Goal: Task Accomplishment & Management: Use online tool/utility

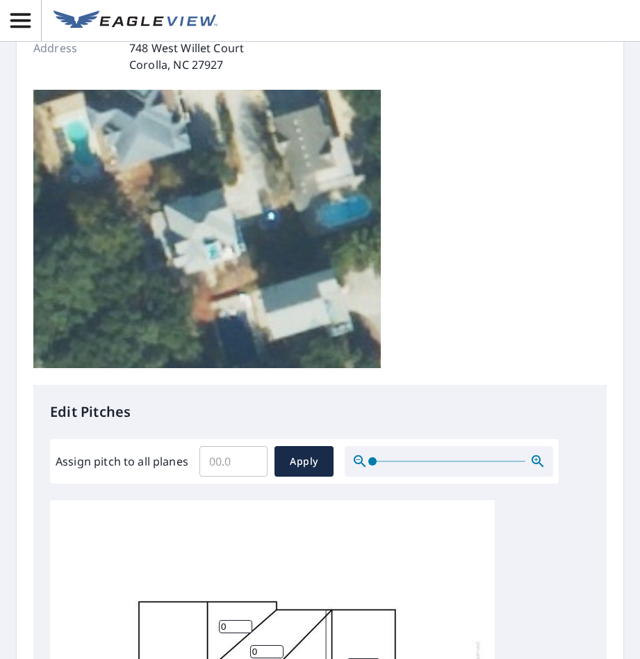
scroll to position [209, 0]
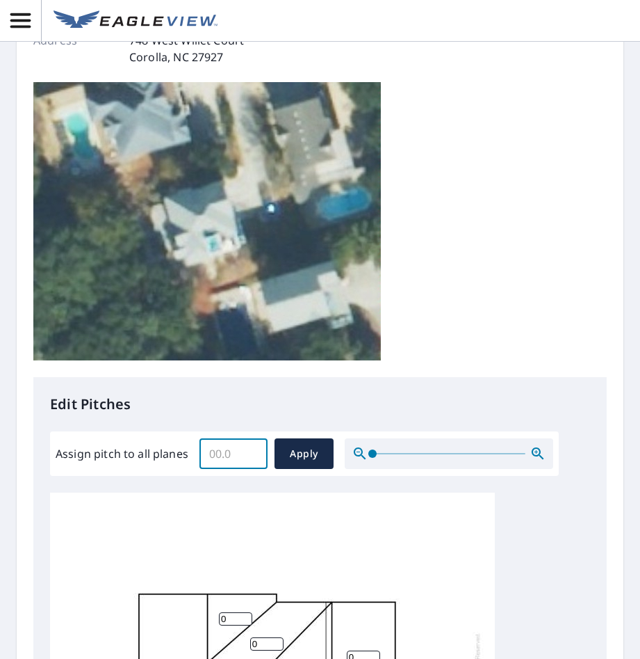
click at [223, 451] on input "Assign pitch to all planes" at bounding box center [234, 453] width 68 height 39
type input "11"
click at [304, 452] on span "Apply" at bounding box center [304, 453] width 37 height 17
type input "11"
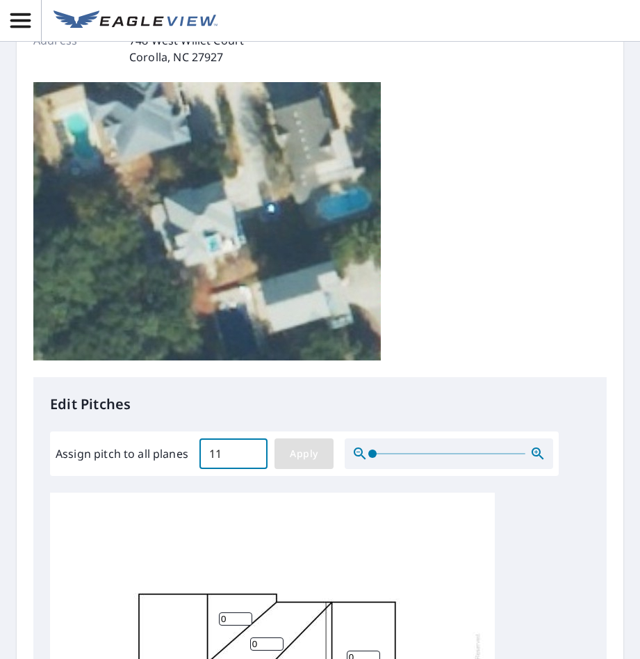
type input "11"
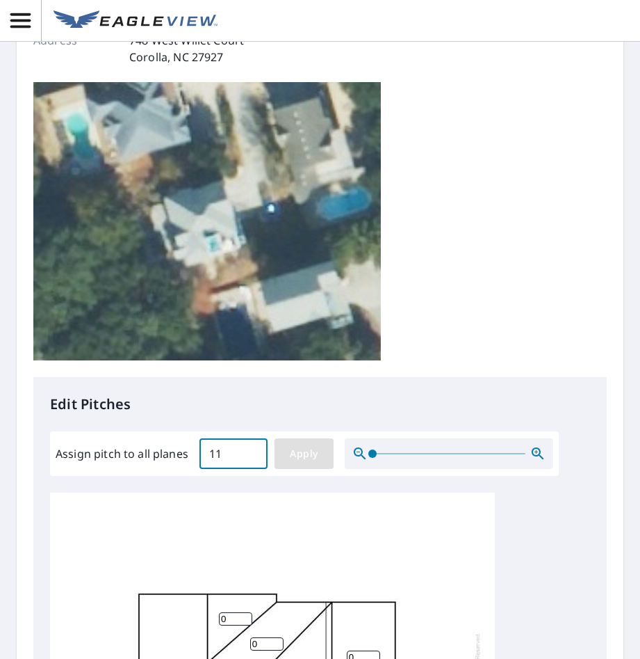
type input "11"
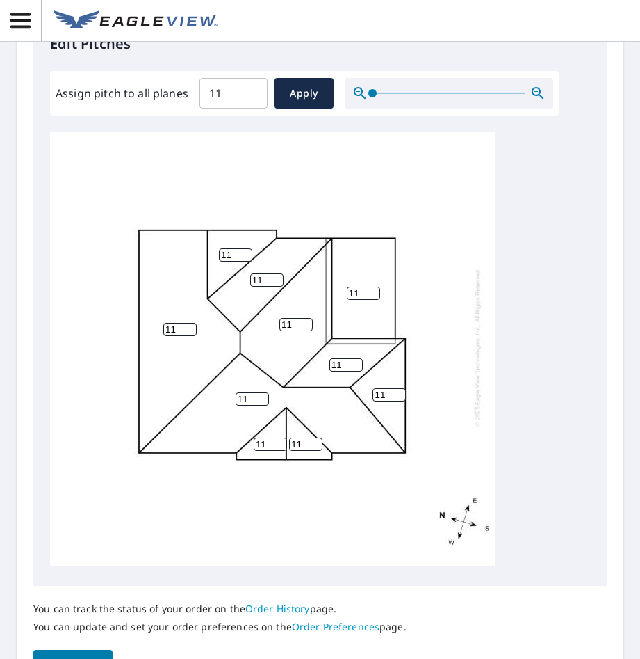
scroll to position [665, 0]
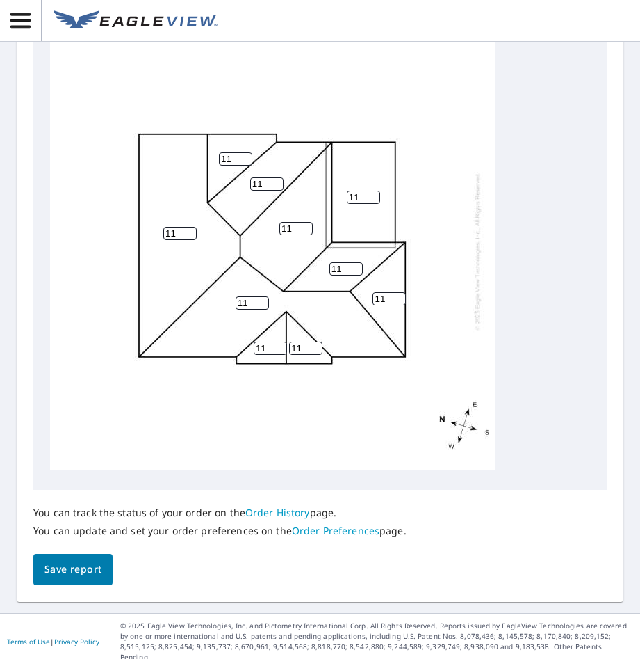
click at [89, 575] on span "Save report" at bounding box center [73, 569] width 57 height 17
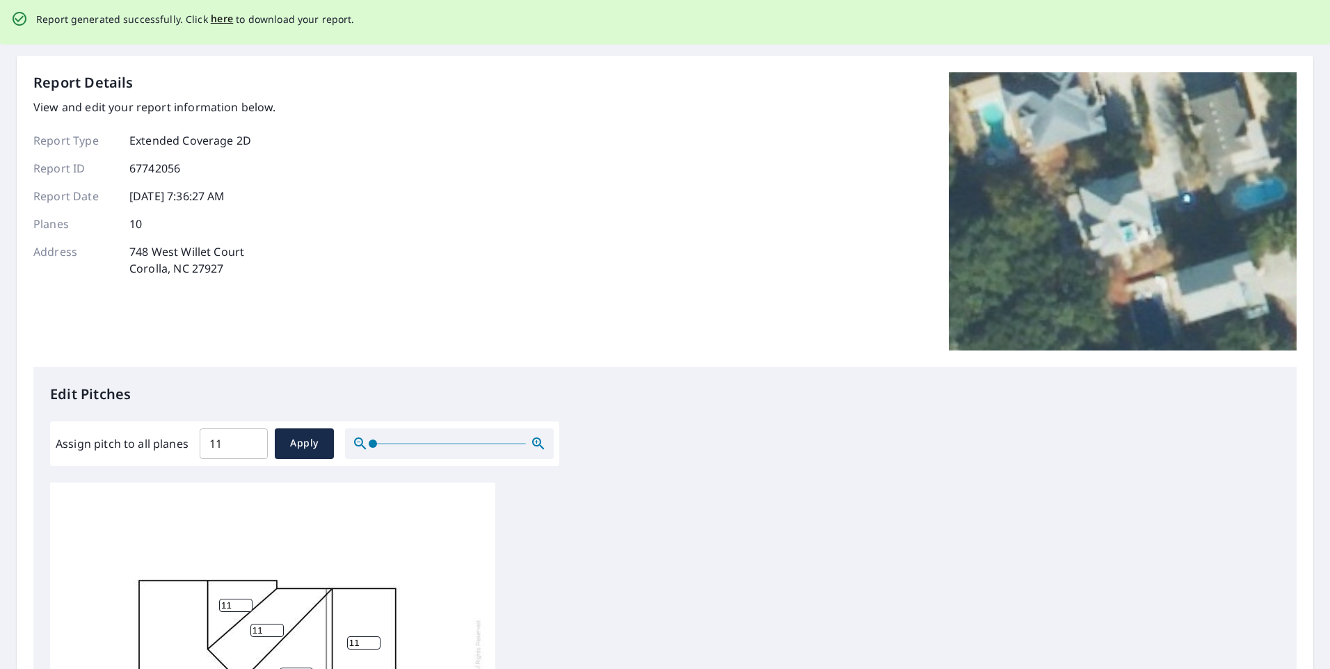
scroll to position [0, 0]
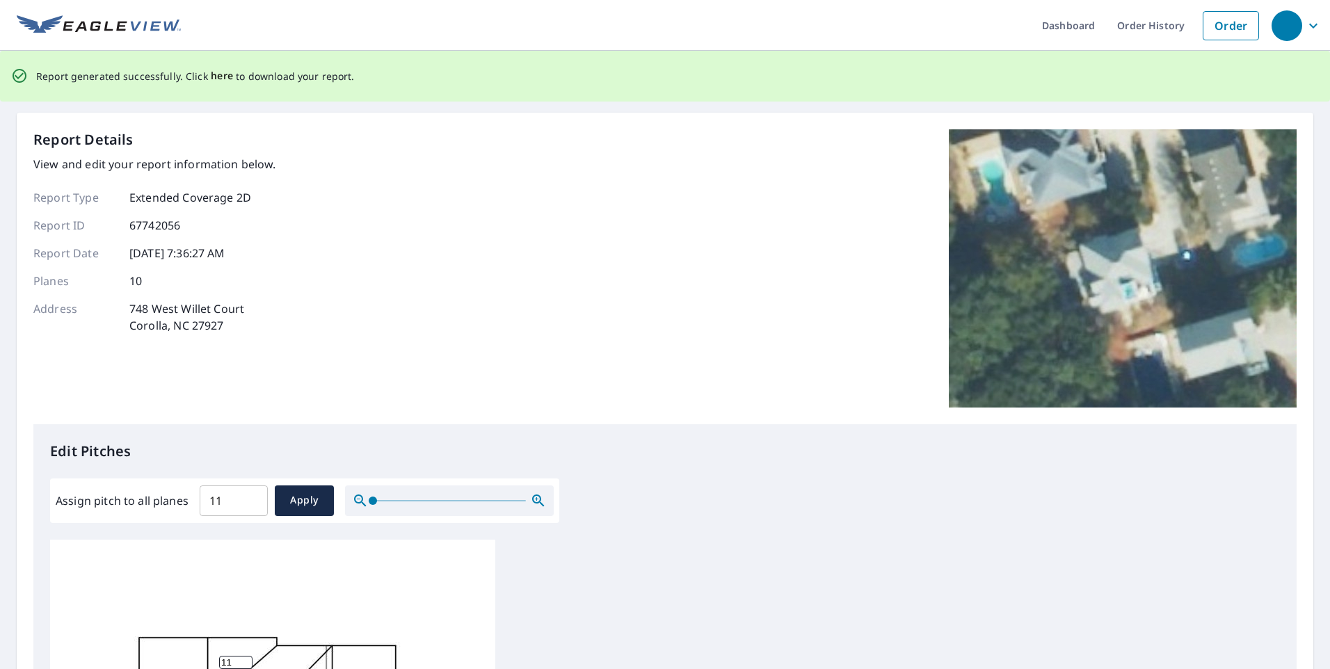
click at [211, 77] on span "here" at bounding box center [222, 75] width 23 height 17
